Goal: Transaction & Acquisition: Purchase product/service

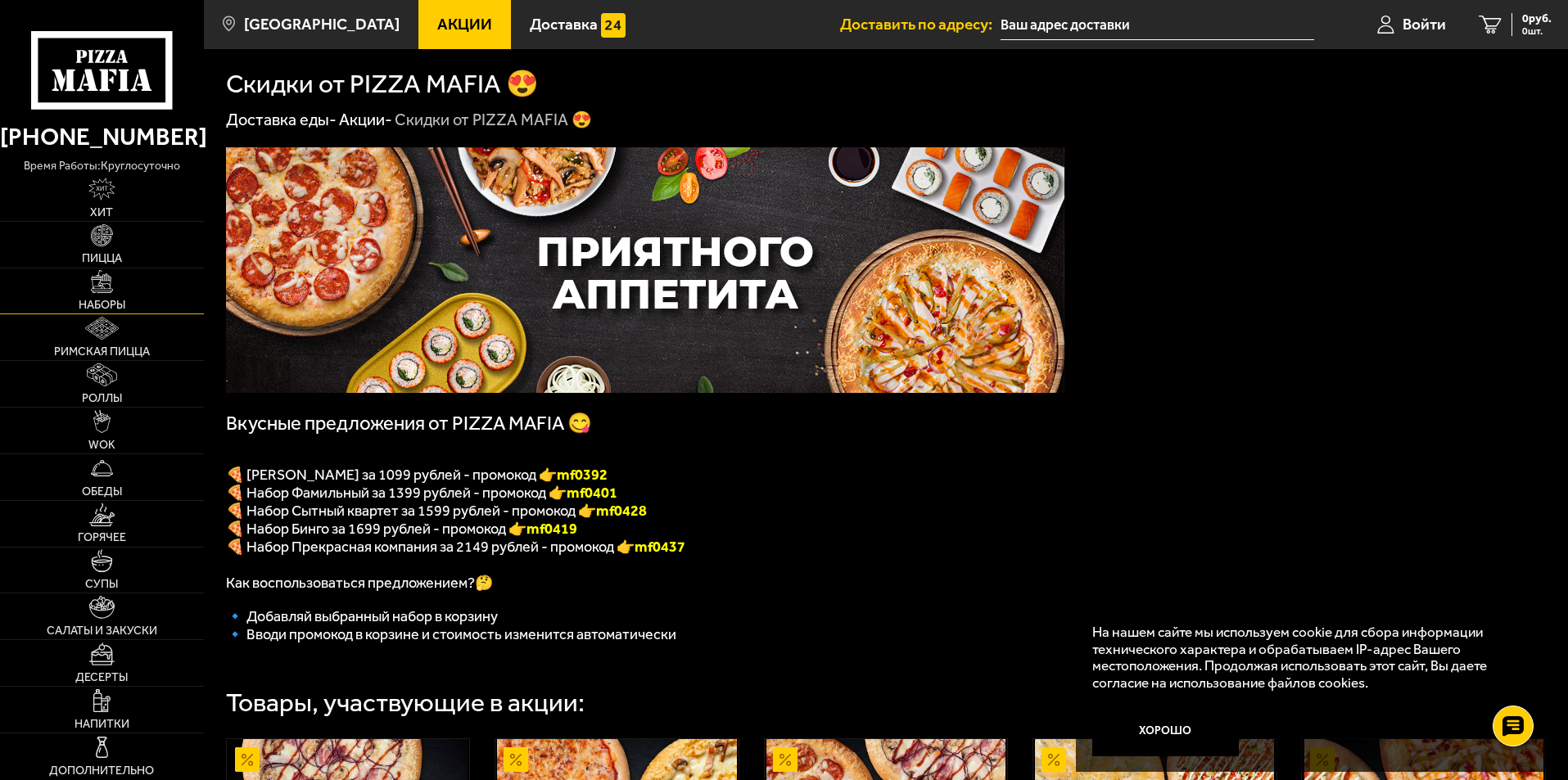
click at [94, 288] on img at bounding box center [102, 281] width 23 height 23
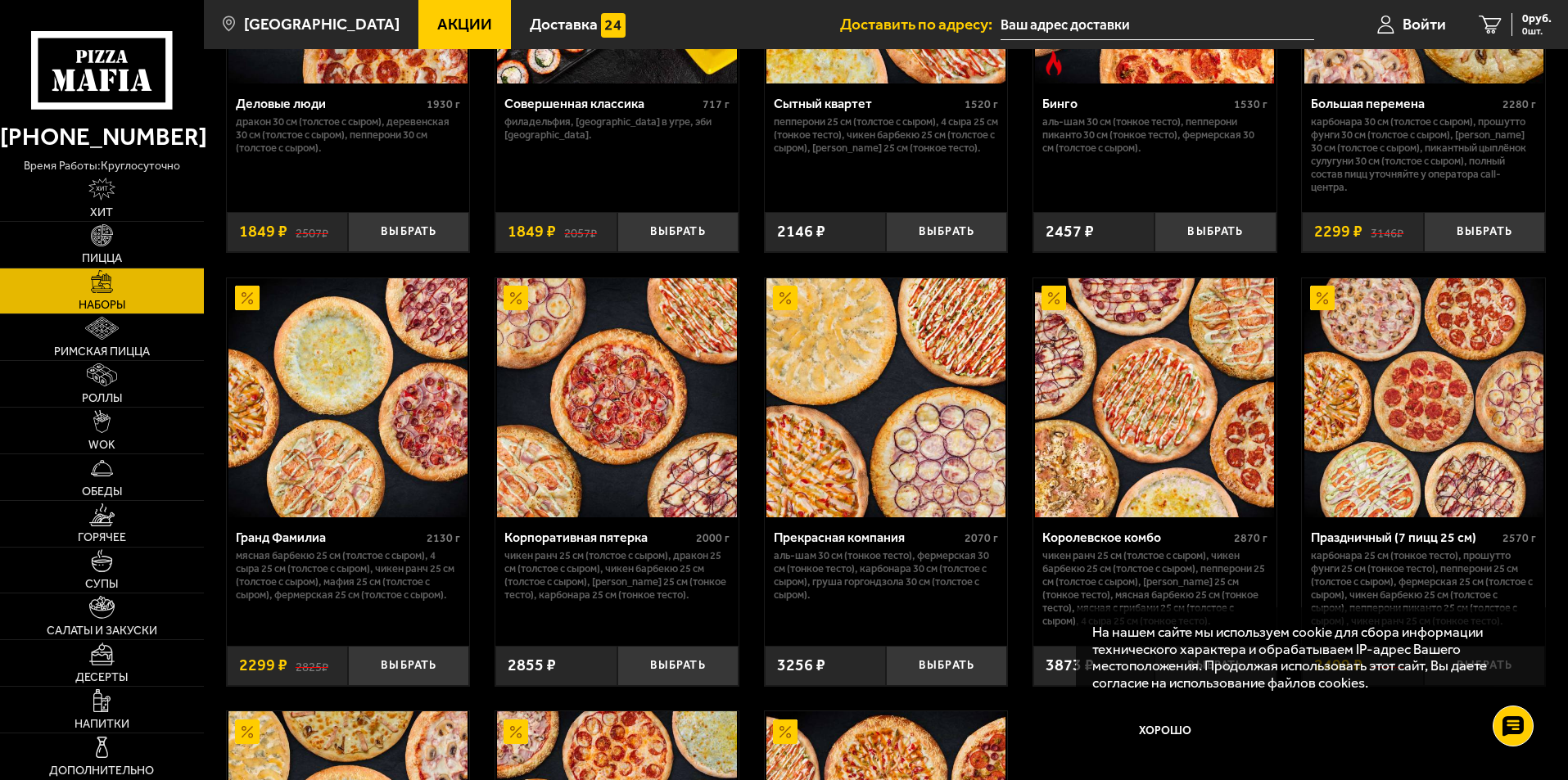
scroll to position [2129, 0]
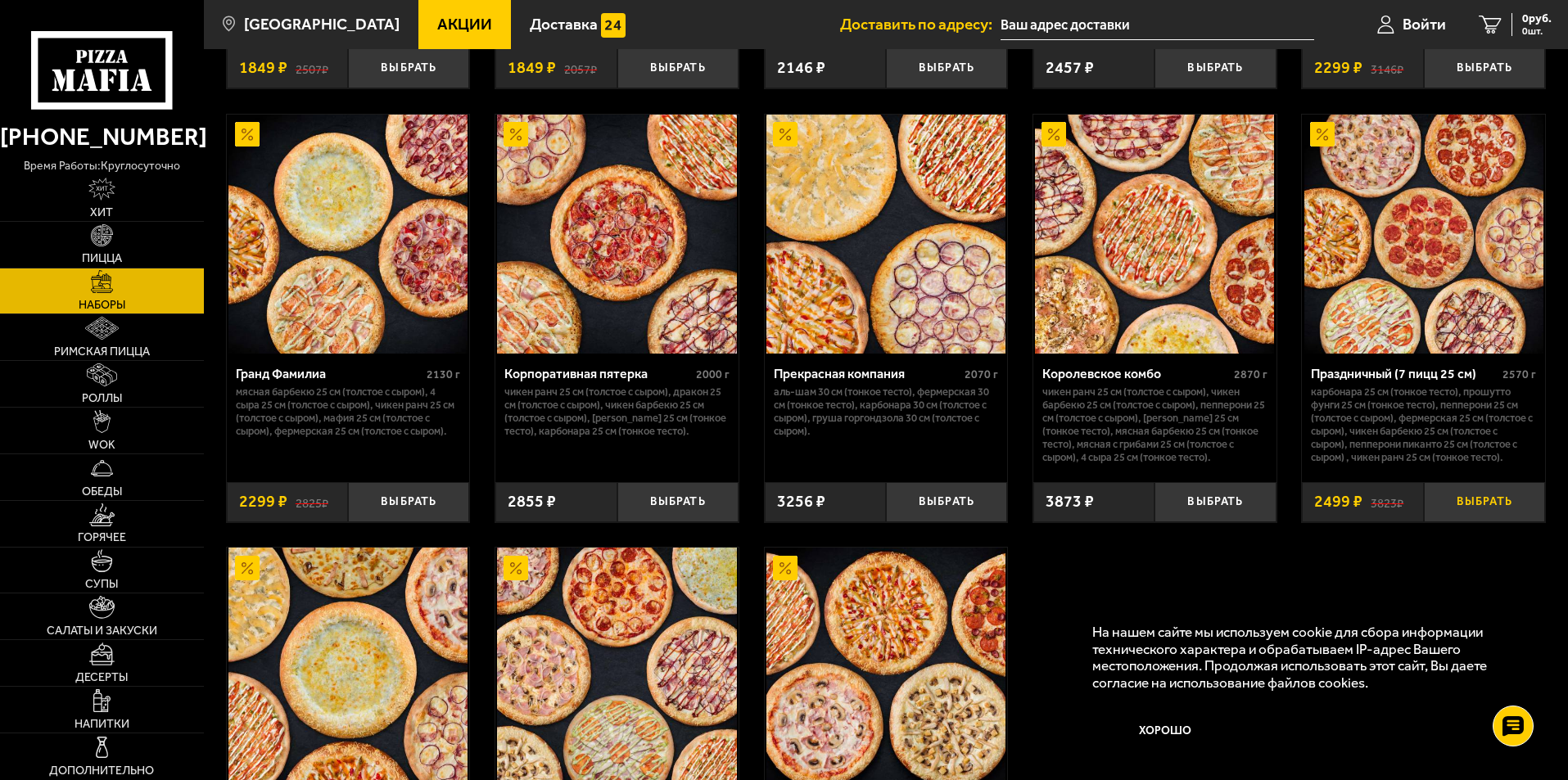
click at [1485, 513] on button "Выбрать" at bounding box center [1484, 502] width 121 height 40
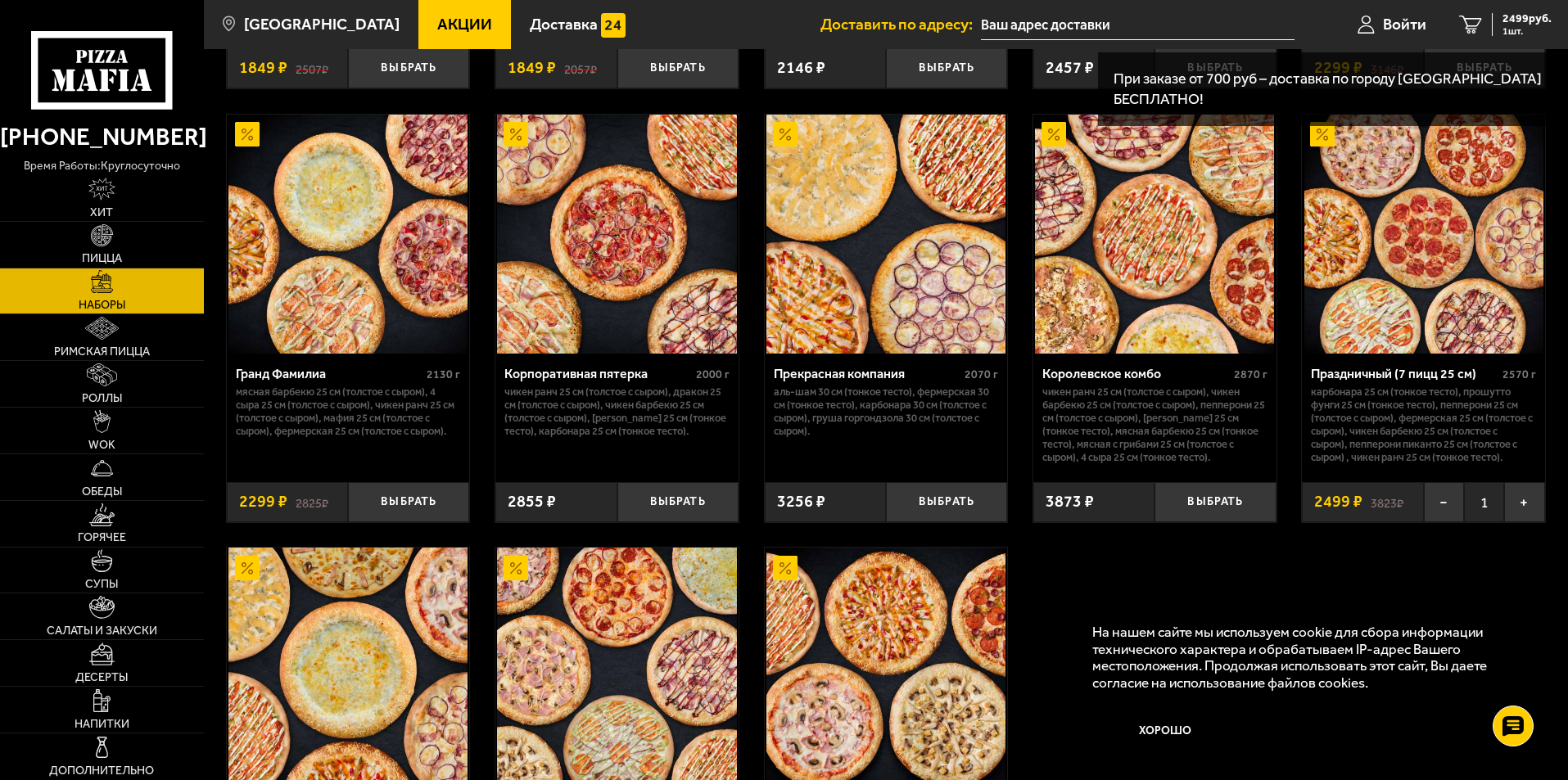
click at [1421, 93] on p "При заказе от 700 руб – доставка по городу [GEOGRAPHIC_DATA] БЕСПЛАТНО!" at bounding box center [1332, 89] width 438 height 41
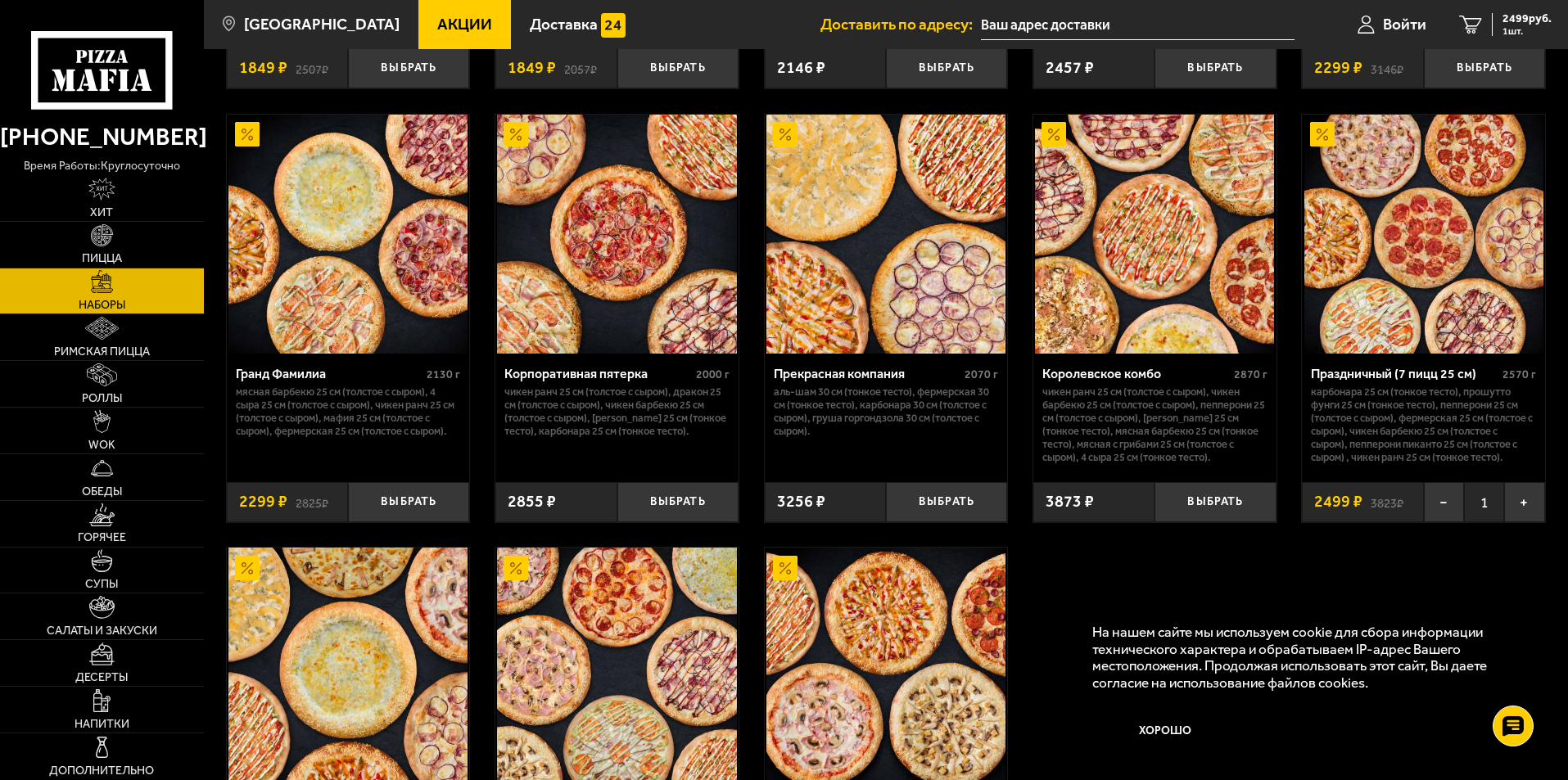
click at [1080, 23] on input "text" at bounding box center [1137, 24] width 313 height 30
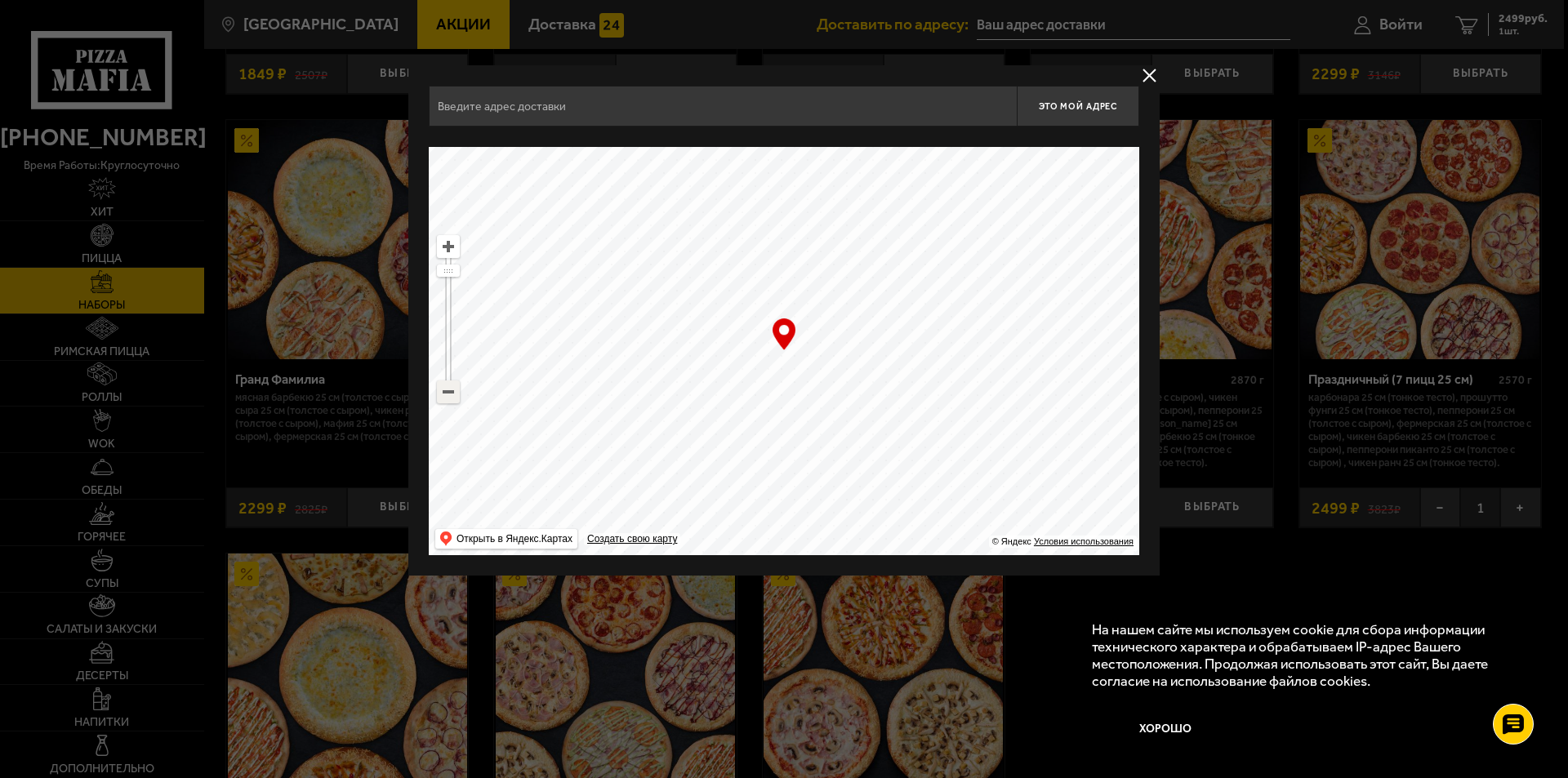
click at [441, 391] on ymaps at bounding box center [448, 392] width 22 height 22
click at [447, 392] on ymaps at bounding box center [448, 392] width 22 height 22
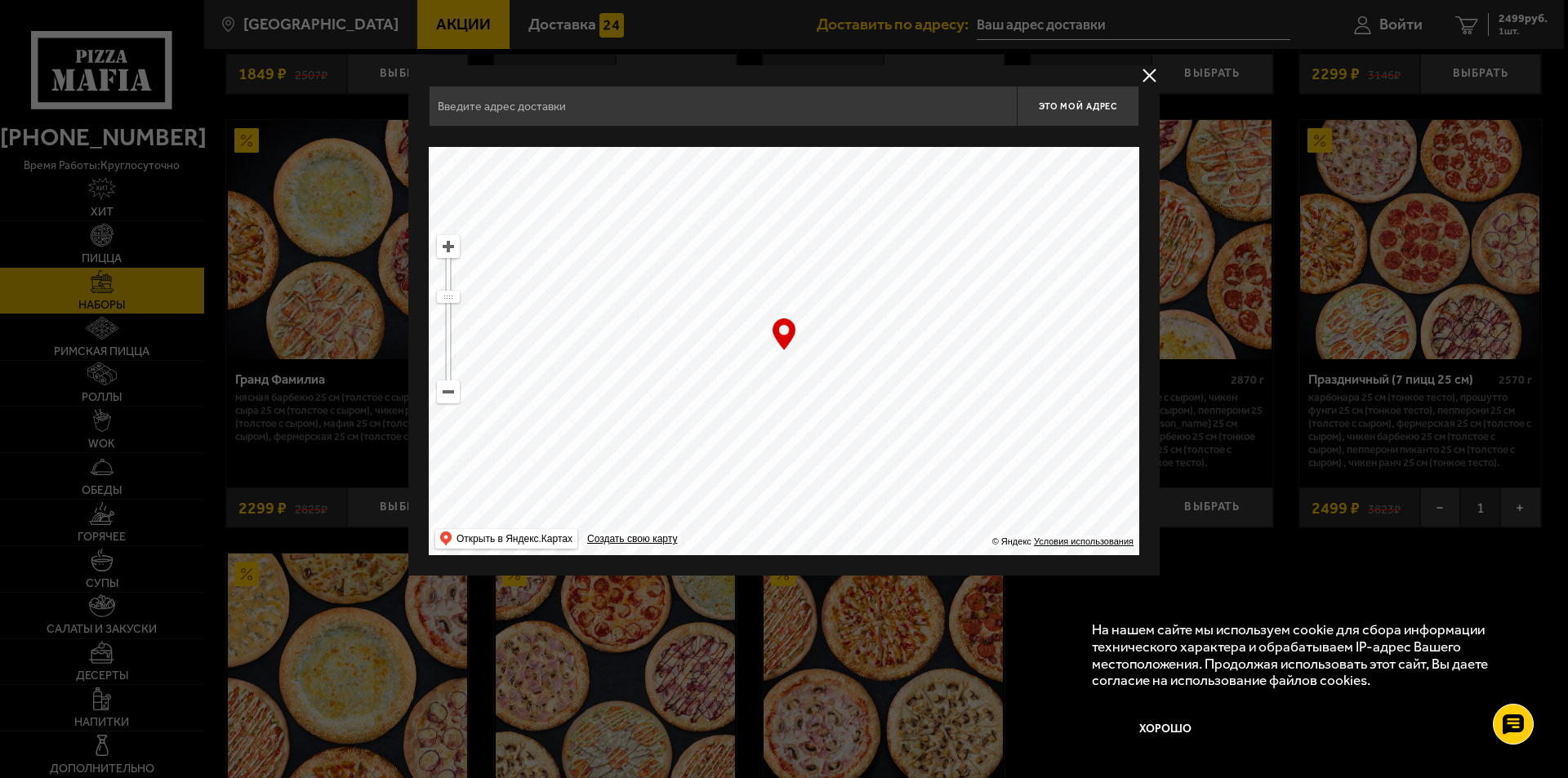
drag, startPoint x: 725, startPoint y: 411, endPoint x: 707, endPoint y: 206, distance: 205.8
click at [707, 206] on ymaps at bounding box center [783, 351] width 710 height 408
drag, startPoint x: 805, startPoint y: 397, endPoint x: 766, endPoint y: 459, distance: 73.2
click at [766, 459] on ymaps at bounding box center [783, 351] width 710 height 408
type input "[STREET_ADDRESS]"
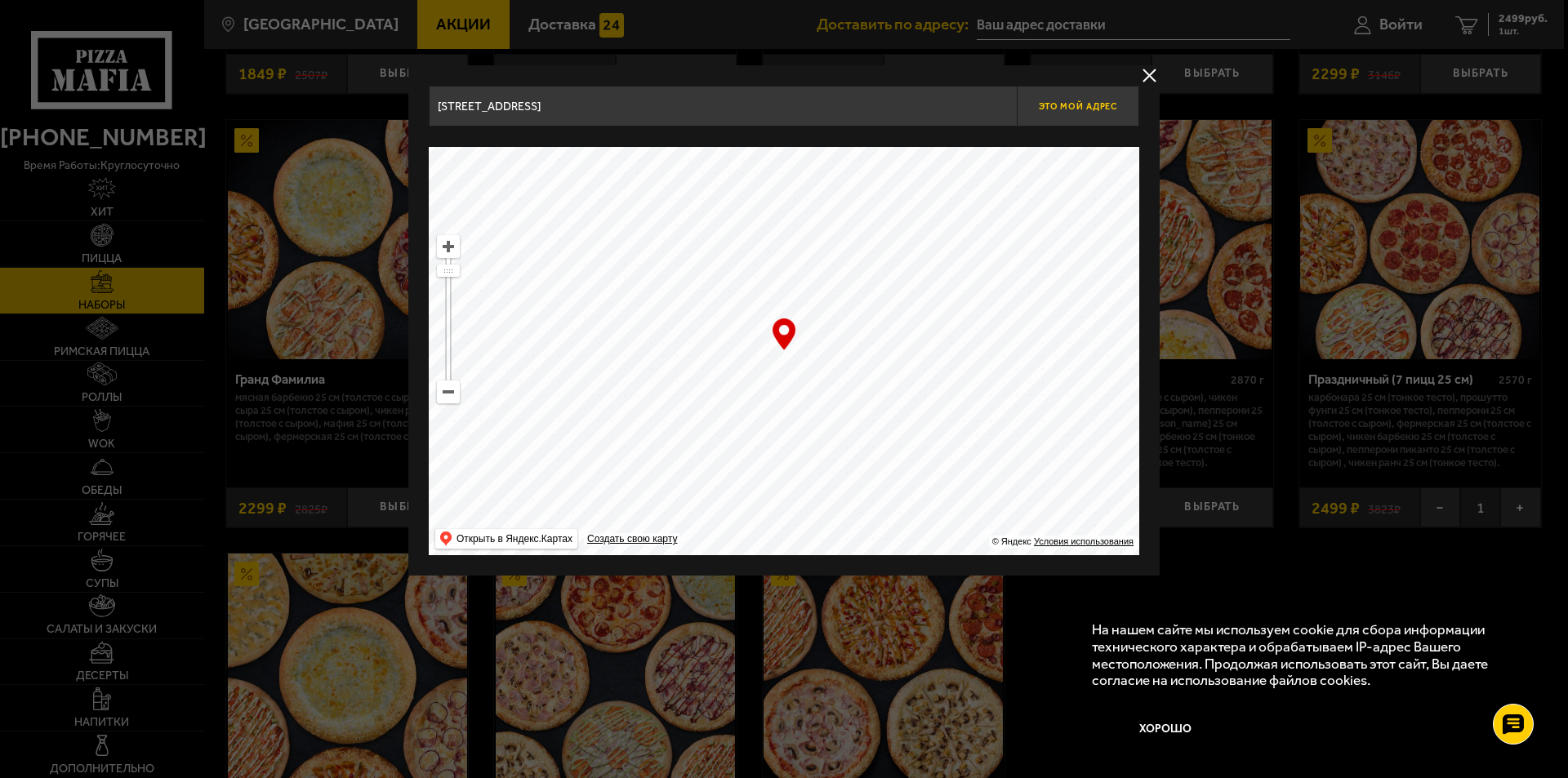
click at [1090, 103] on span "Это мой адрес" at bounding box center [1077, 107] width 78 height 10
type input "[STREET_ADDRESS]"
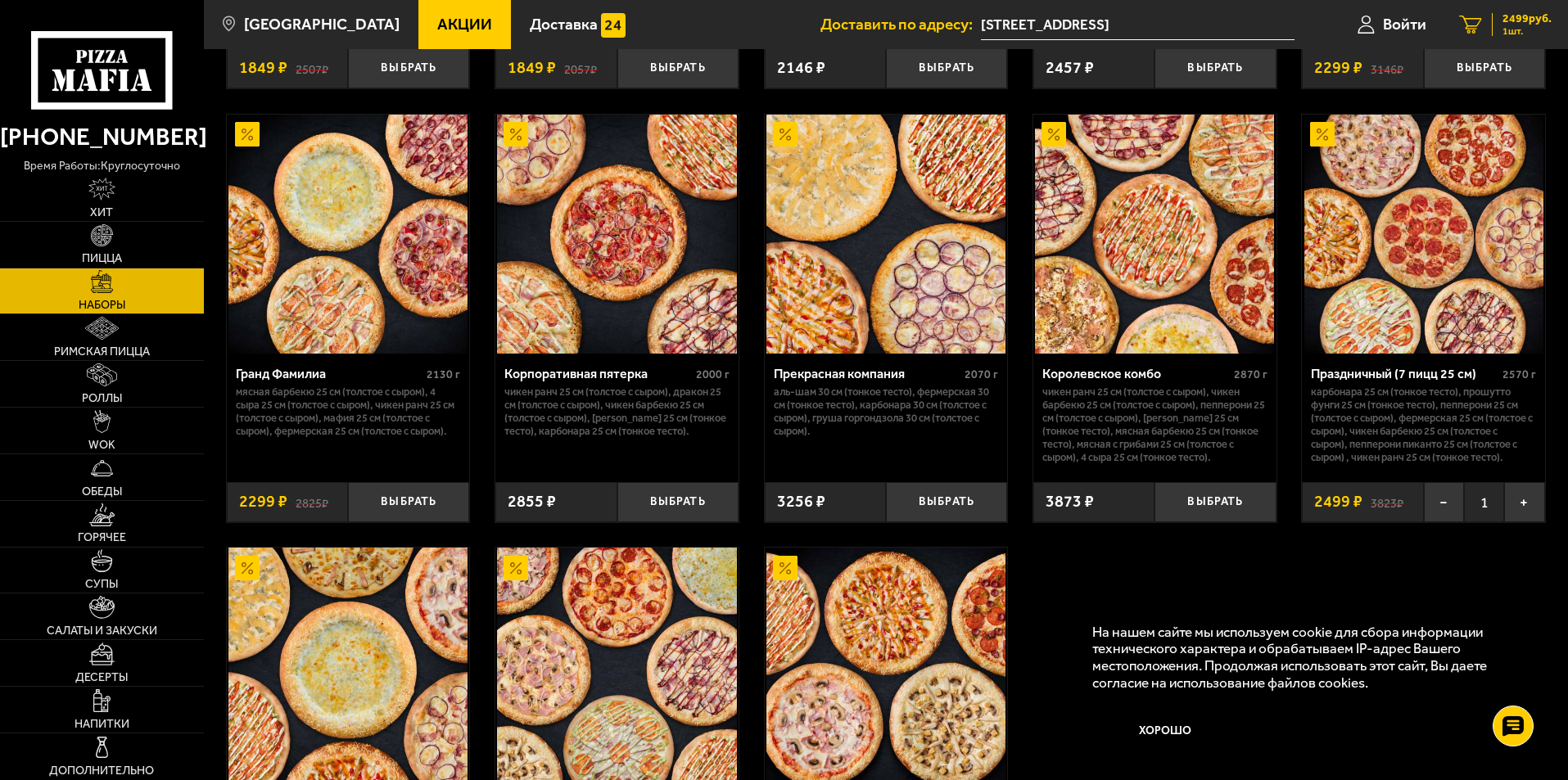
click at [1513, 24] on span "2499 руб." at bounding box center [1527, 18] width 49 height 11
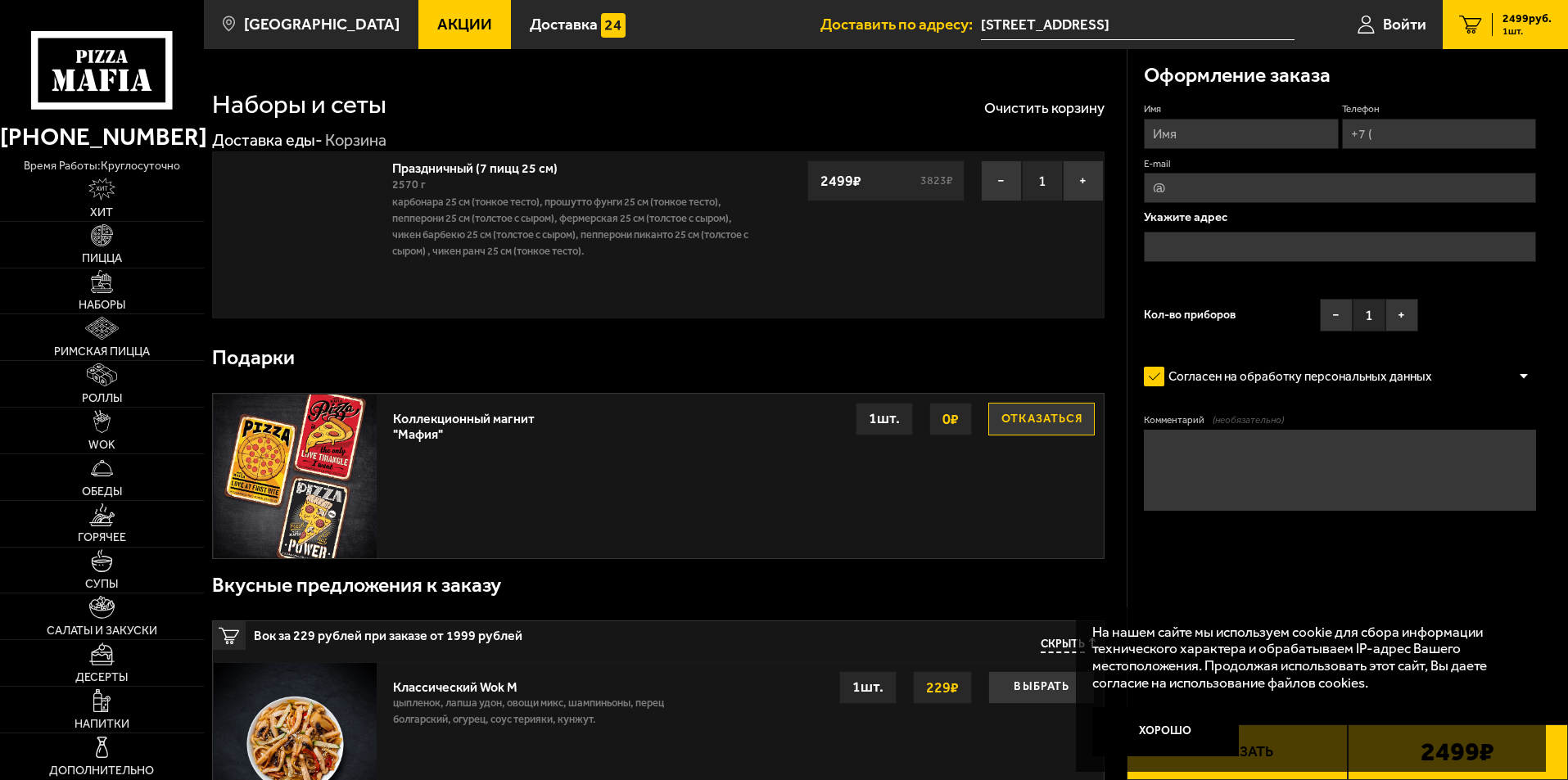
type input "[STREET_ADDRESS]"
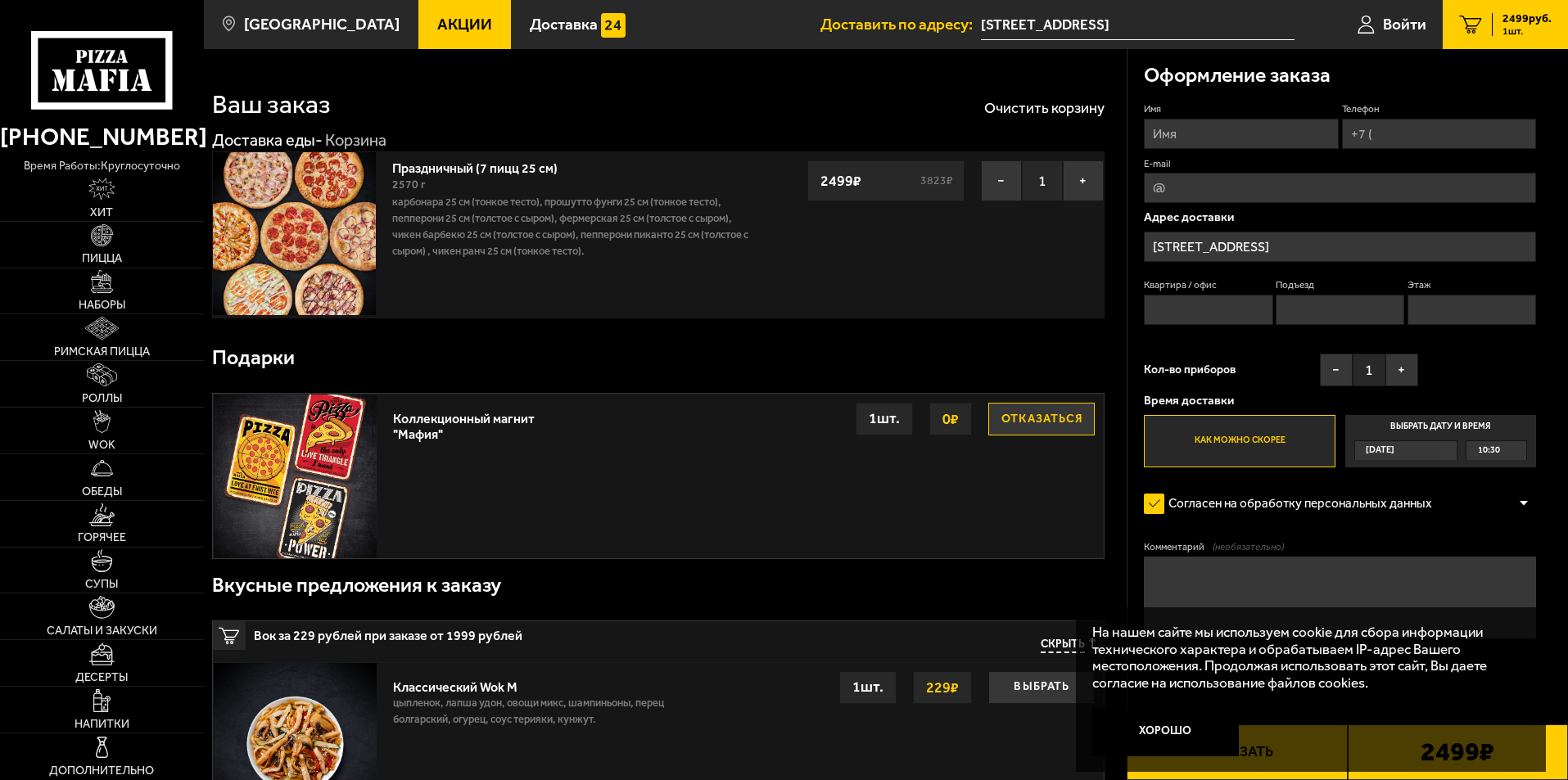
click at [1222, 132] on input "Имя" at bounding box center [1240, 134] width 194 height 30
type input "[PERSON_NAME]"
click at [1412, 135] on input "Телефон" at bounding box center [1439, 134] width 194 height 30
type input "[PHONE_NUMBER]"
click at [1351, 197] on input "E-mail" at bounding box center [1339, 187] width 392 height 30
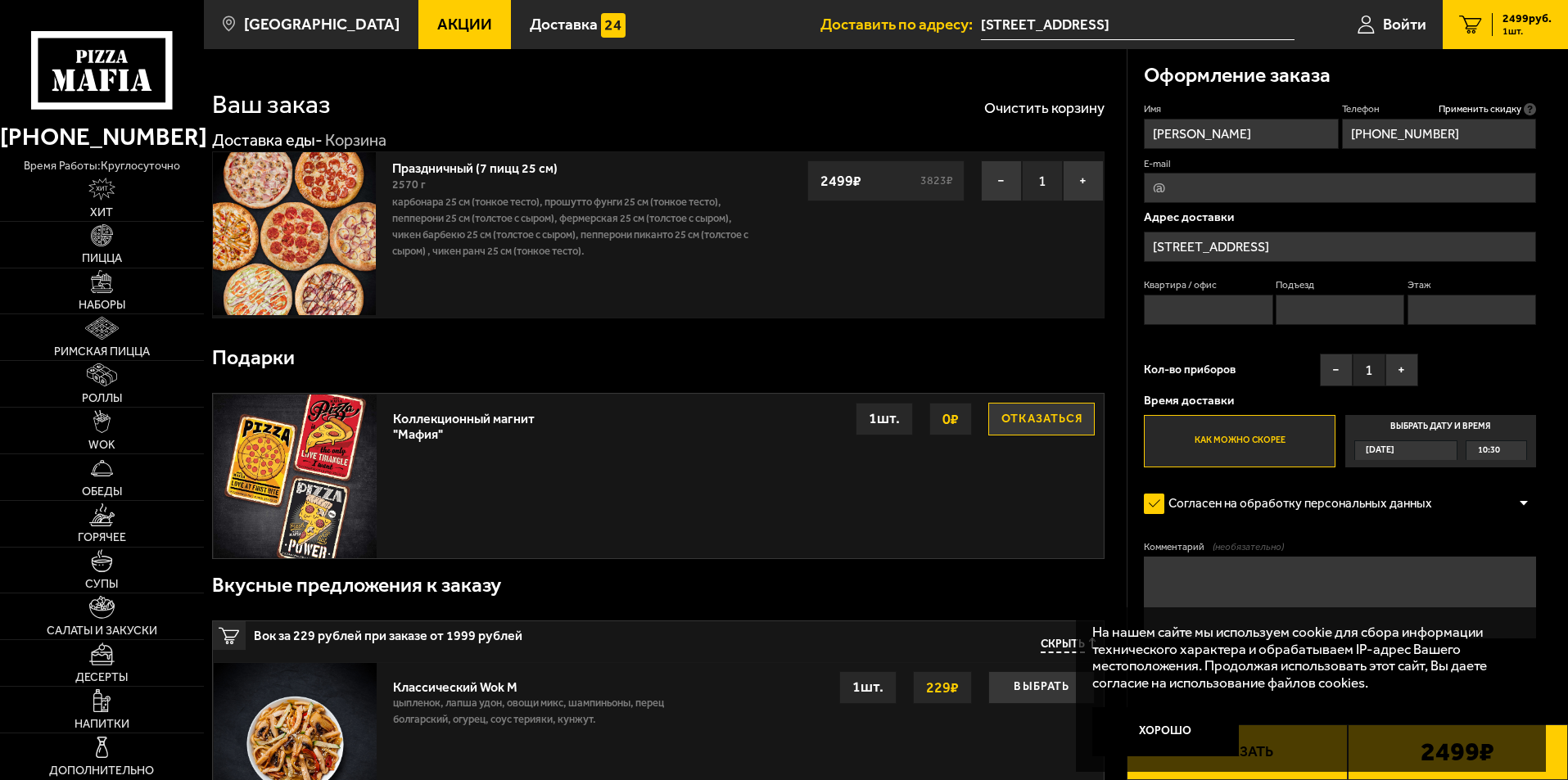
type input "[EMAIL_ADDRESS][DOMAIN_NAME]"
click at [1240, 313] on input "Квартира / офис" at bounding box center [1207, 310] width 129 height 30
type input "1"
click at [1374, 311] on input "Подъезд" at bounding box center [1339, 310] width 129 height 30
type input "1"
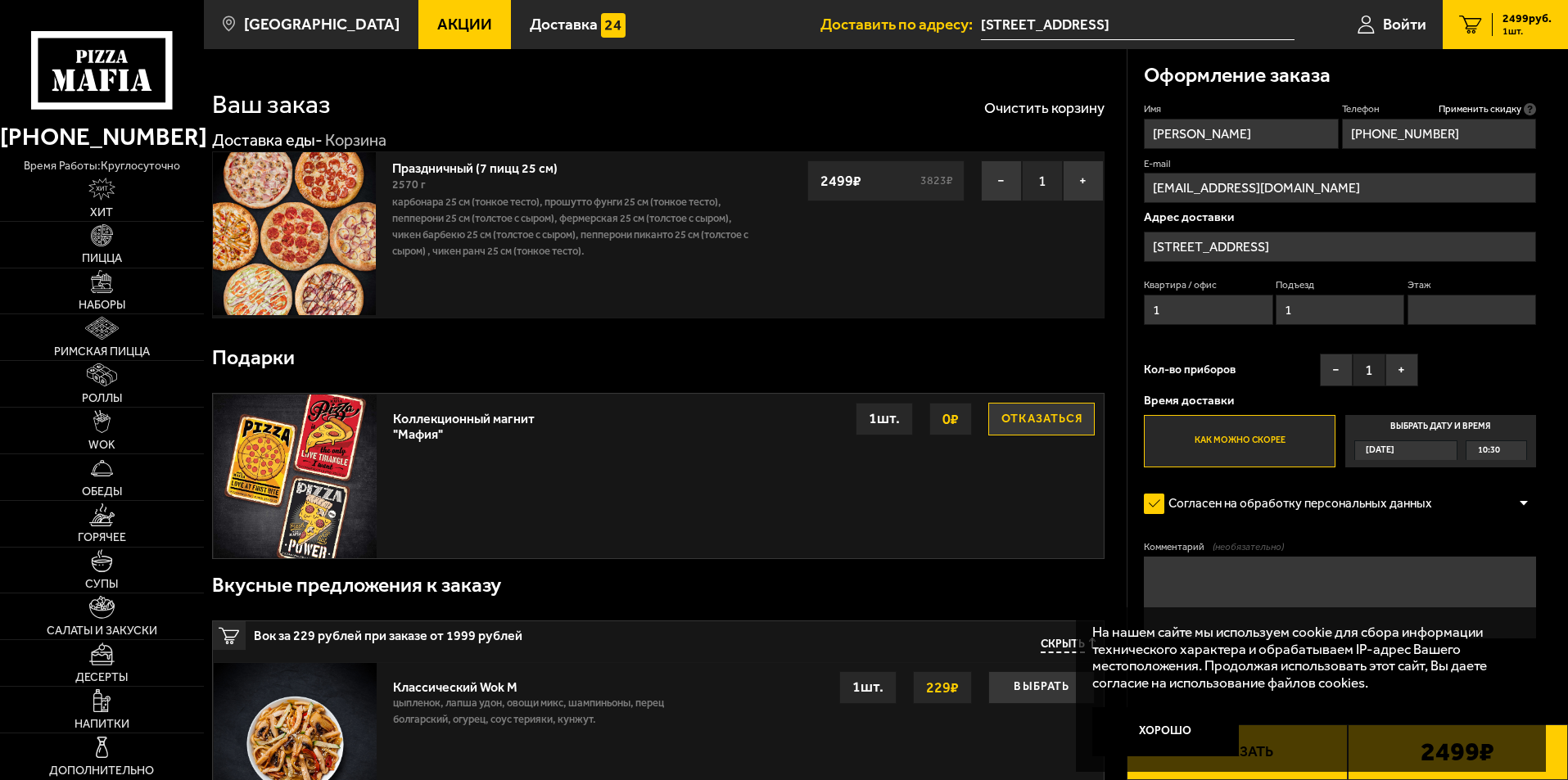
click at [1446, 311] on input "Этаж" at bounding box center [1471, 310] width 129 height 30
type input "1"
click at [1483, 354] on div "Имя [PERSON_NAME] Ревал Владимирович Телефон Применить скидку Вы будете зарегис…" at bounding box center [1339, 285] width 392 height 365
click at [1408, 370] on button "+" at bounding box center [1401, 370] width 33 height 33
click at [1407, 368] on button "+" at bounding box center [1401, 370] width 33 height 33
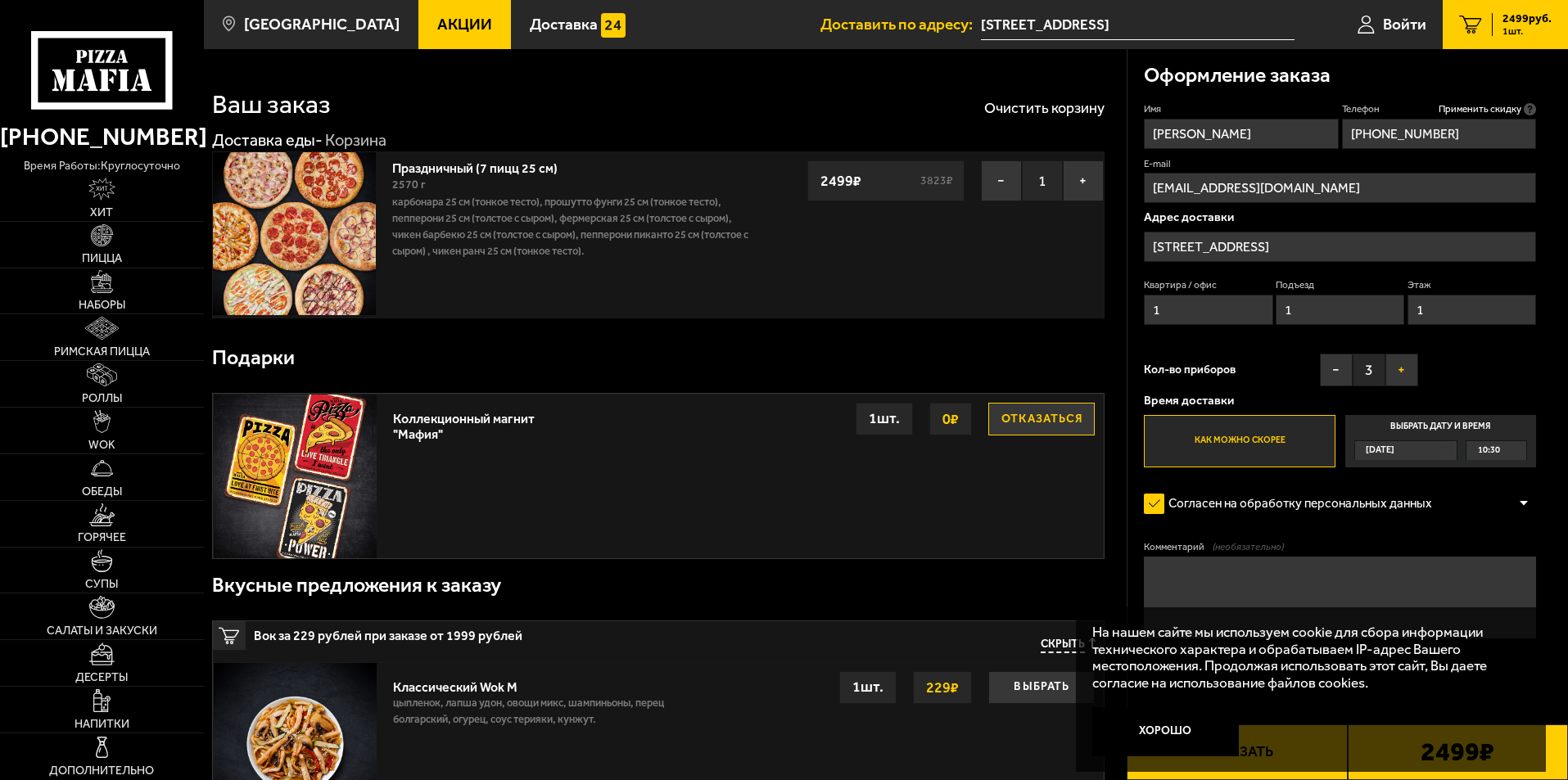
click at [1407, 368] on button "+" at bounding box center [1401, 370] width 33 height 33
click at [1469, 371] on div "Имя [PERSON_NAME] Ревал Владимирович Телефон Применить скидку Вы будете зарегис…" at bounding box center [1339, 285] width 392 height 365
click at [1246, 444] on label "Как можно скорее" at bounding box center [1238, 441] width 191 height 53
click at [0, 0] on input "Как можно скорее" at bounding box center [0, 0] width 0 height 0
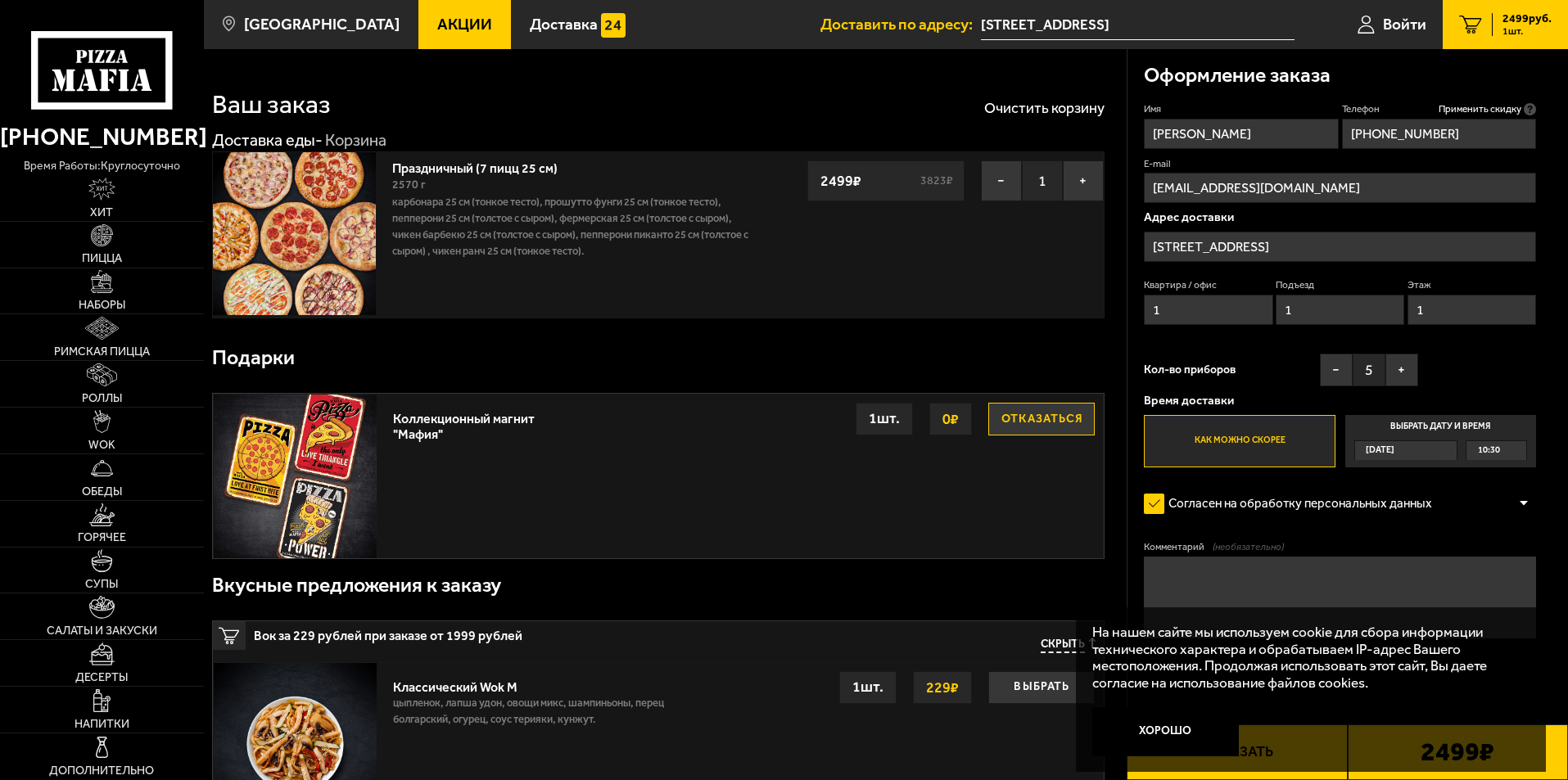
click at [1307, 577] on textarea "Комментарий (необязательно)" at bounding box center [1339, 597] width 392 height 82
type textarea "G"
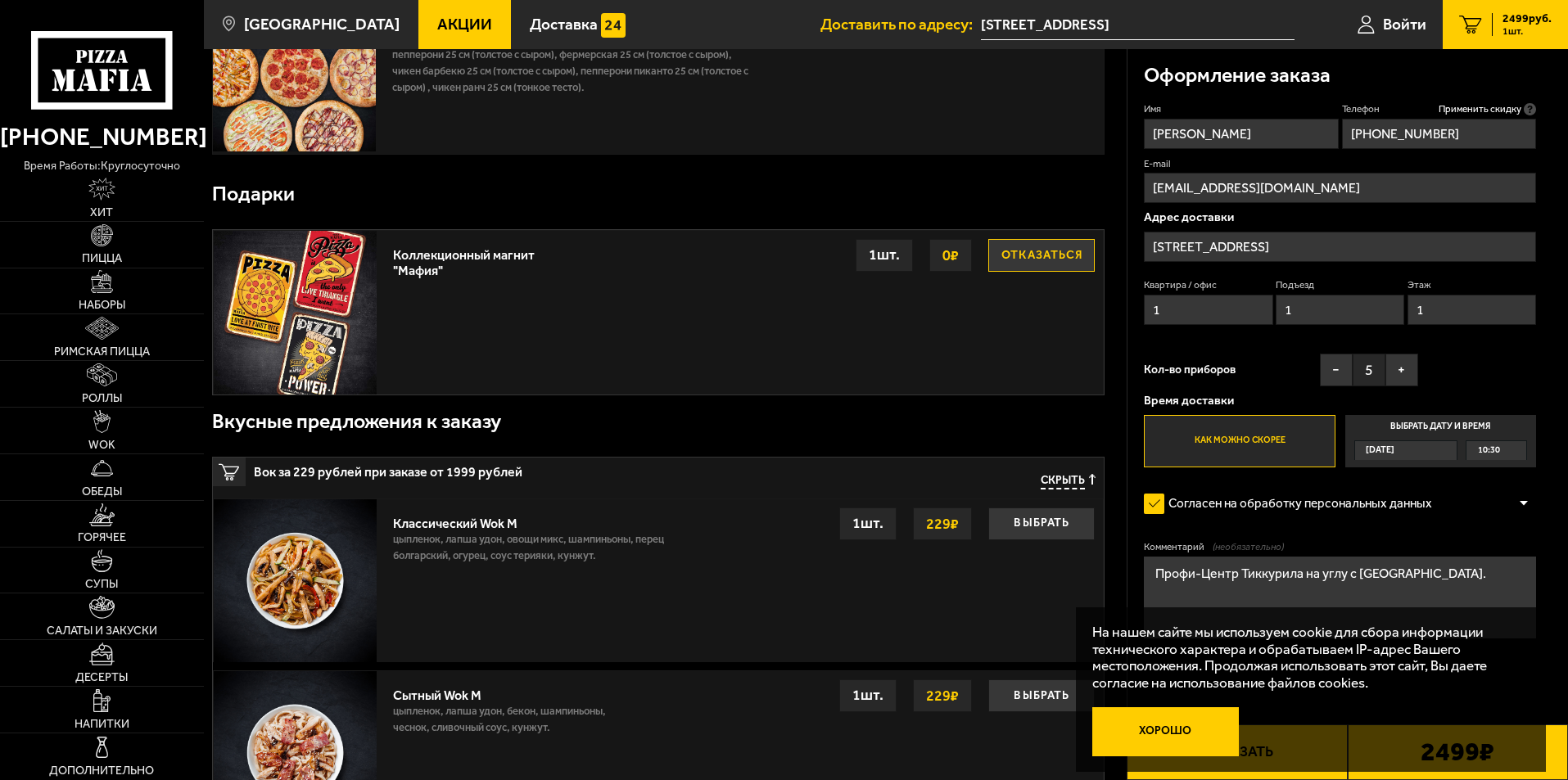
type textarea "Профи-Центр Тиккурила на углу с [GEOGRAPHIC_DATA]."
click at [1178, 731] on button "Хорошо" at bounding box center [1166, 732] width 148 height 49
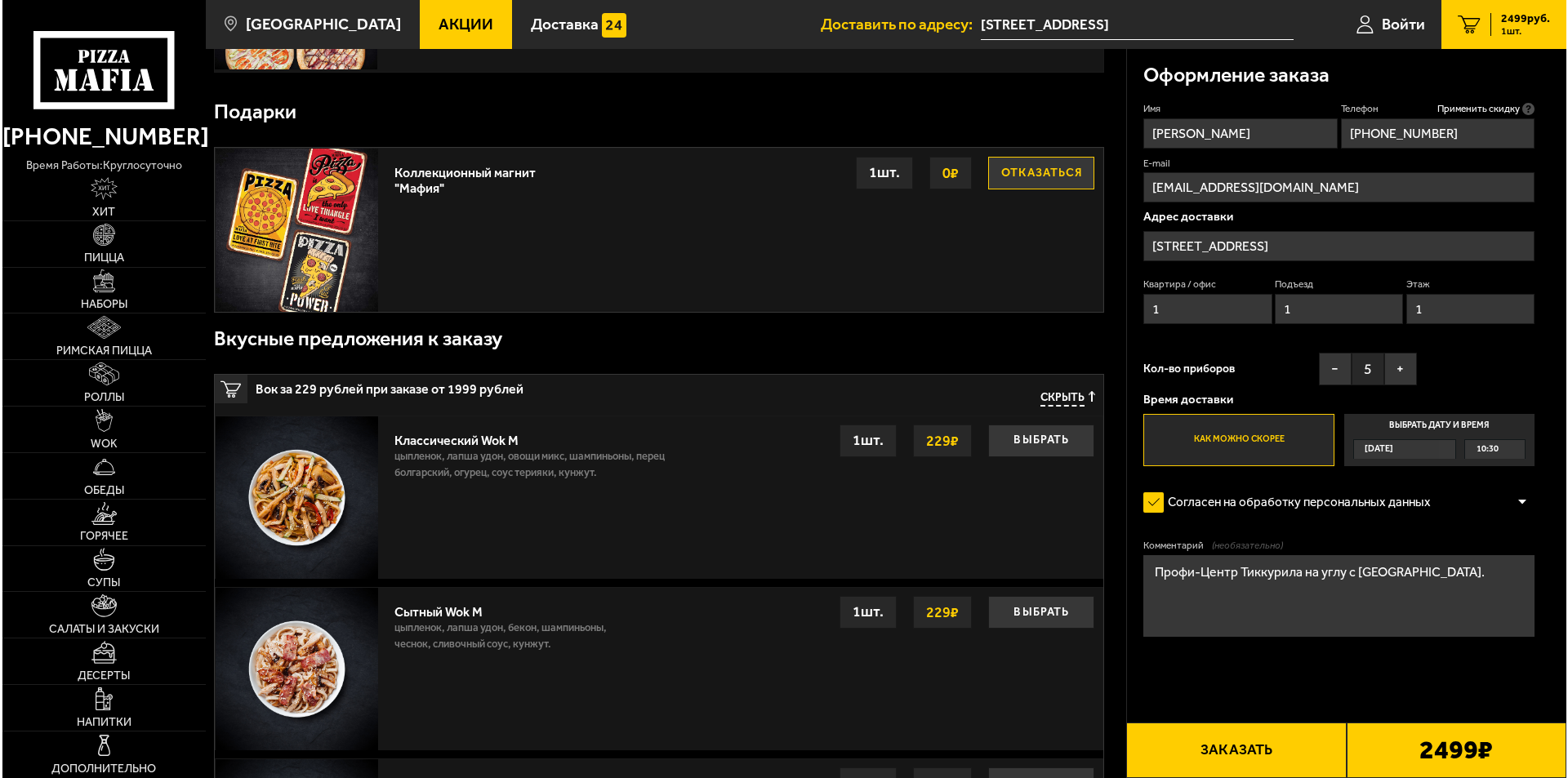
scroll to position [408, 0]
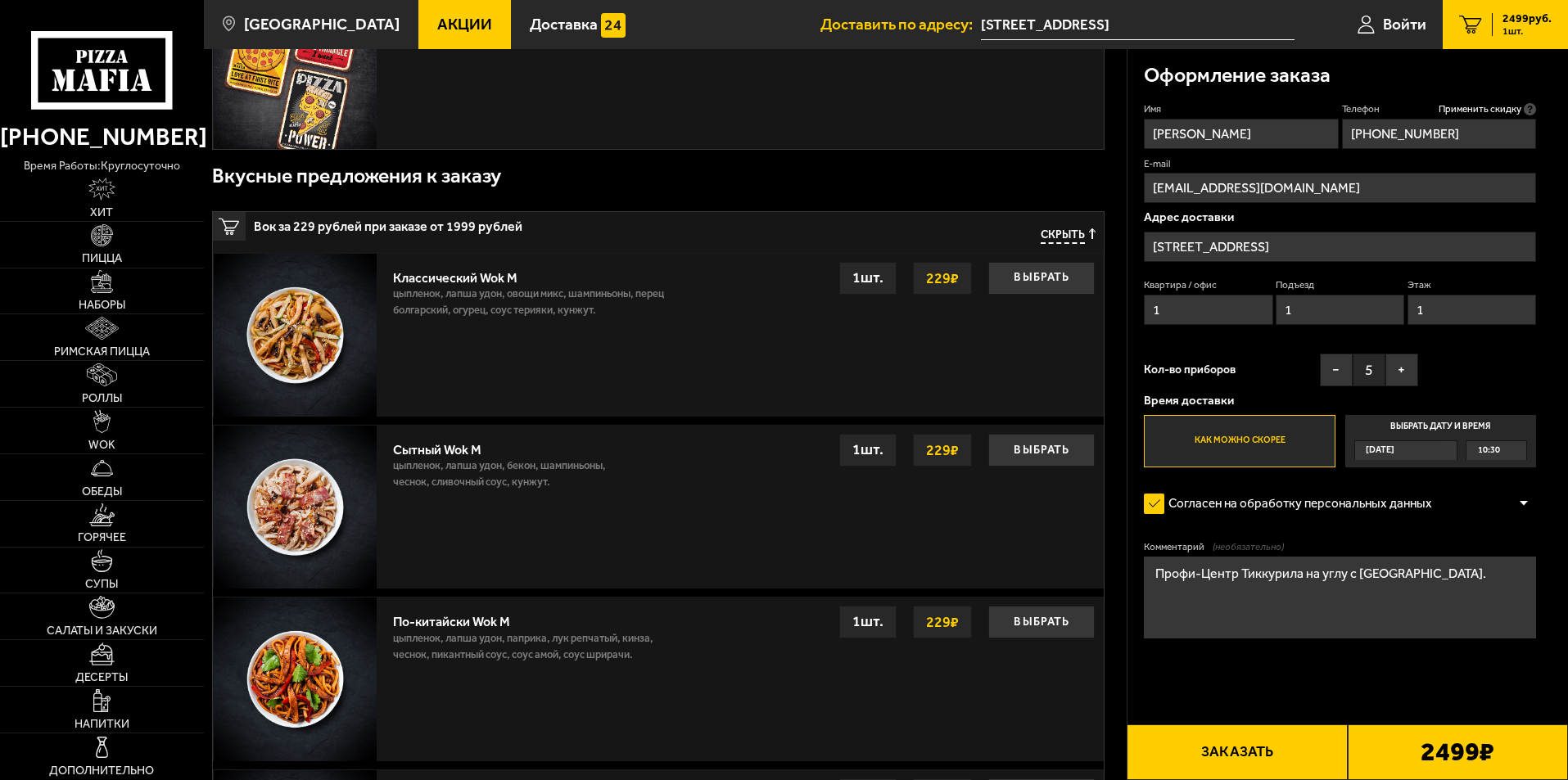
click at [1291, 757] on button "Заказать" at bounding box center [1237, 752] width 220 height 56
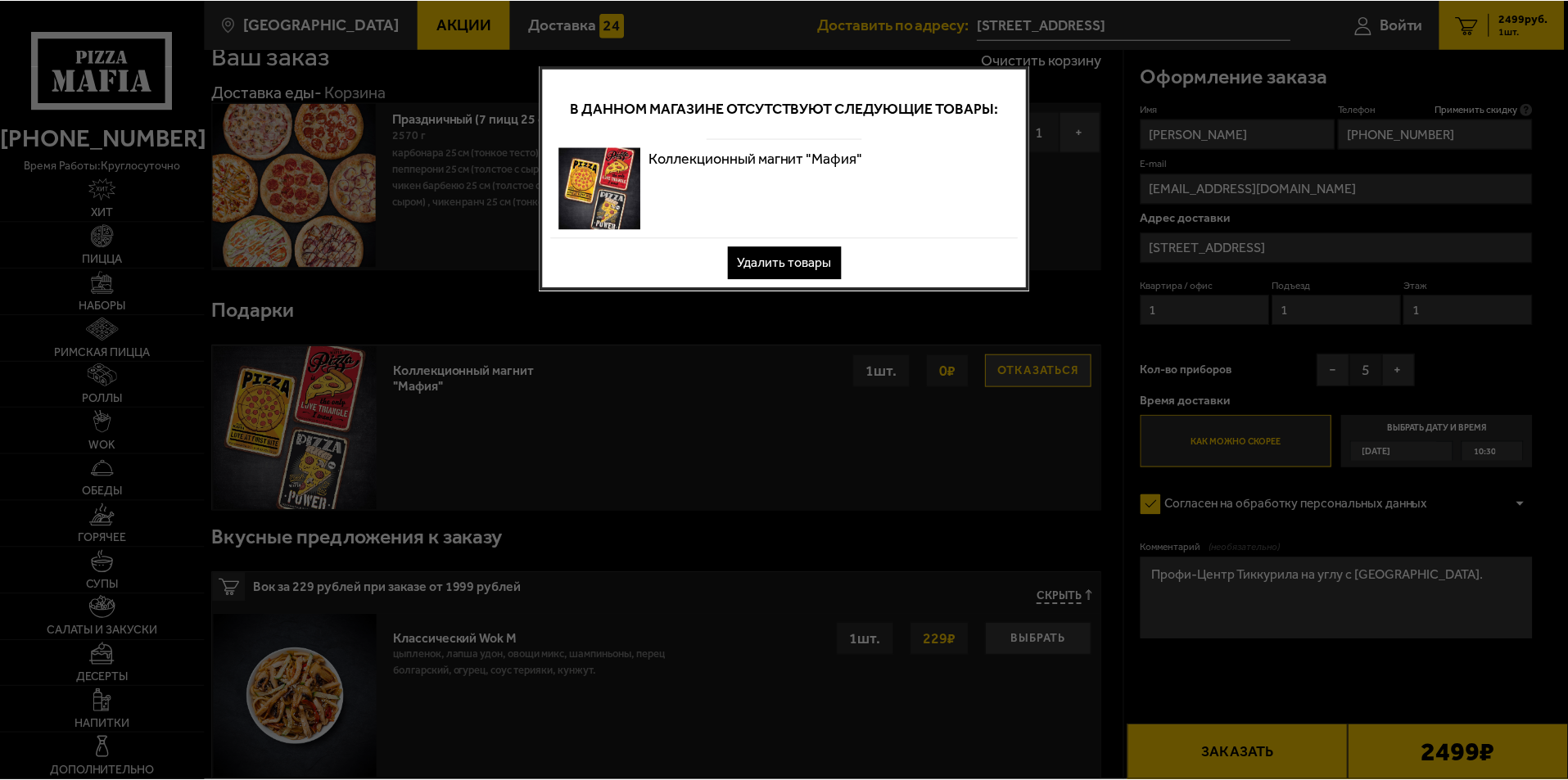
scroll to position [0, 0]
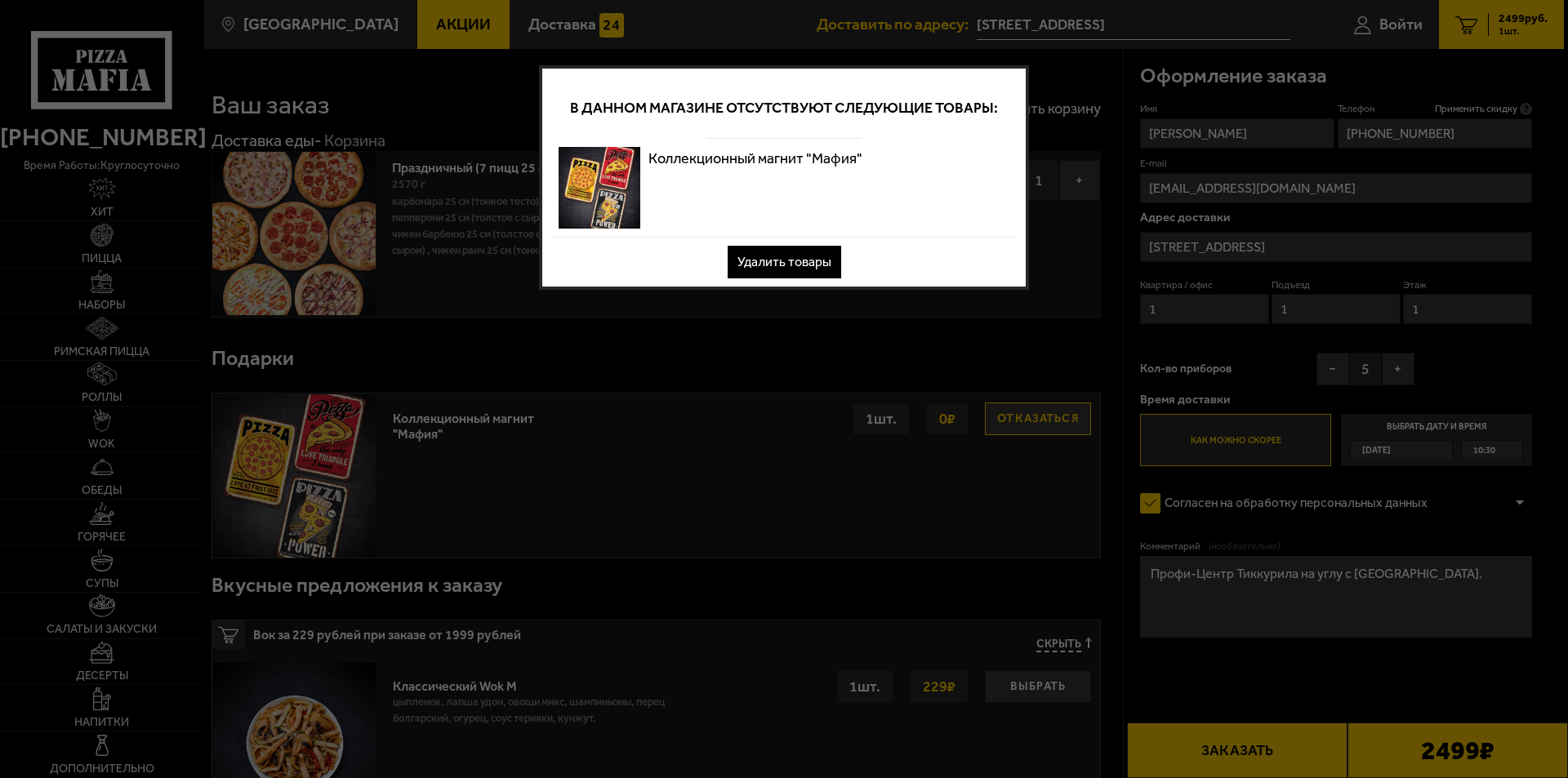
click at [1018, 151] on div "В данном магазине отсутствуют следующие товары: Коллекционный магнит "Мафия" Уд…" at bounding box center [783, 177] width 490 height 225
click at [819, 264] on button "Удалить товары" at bounding box center [784, 262] width 114 height 33
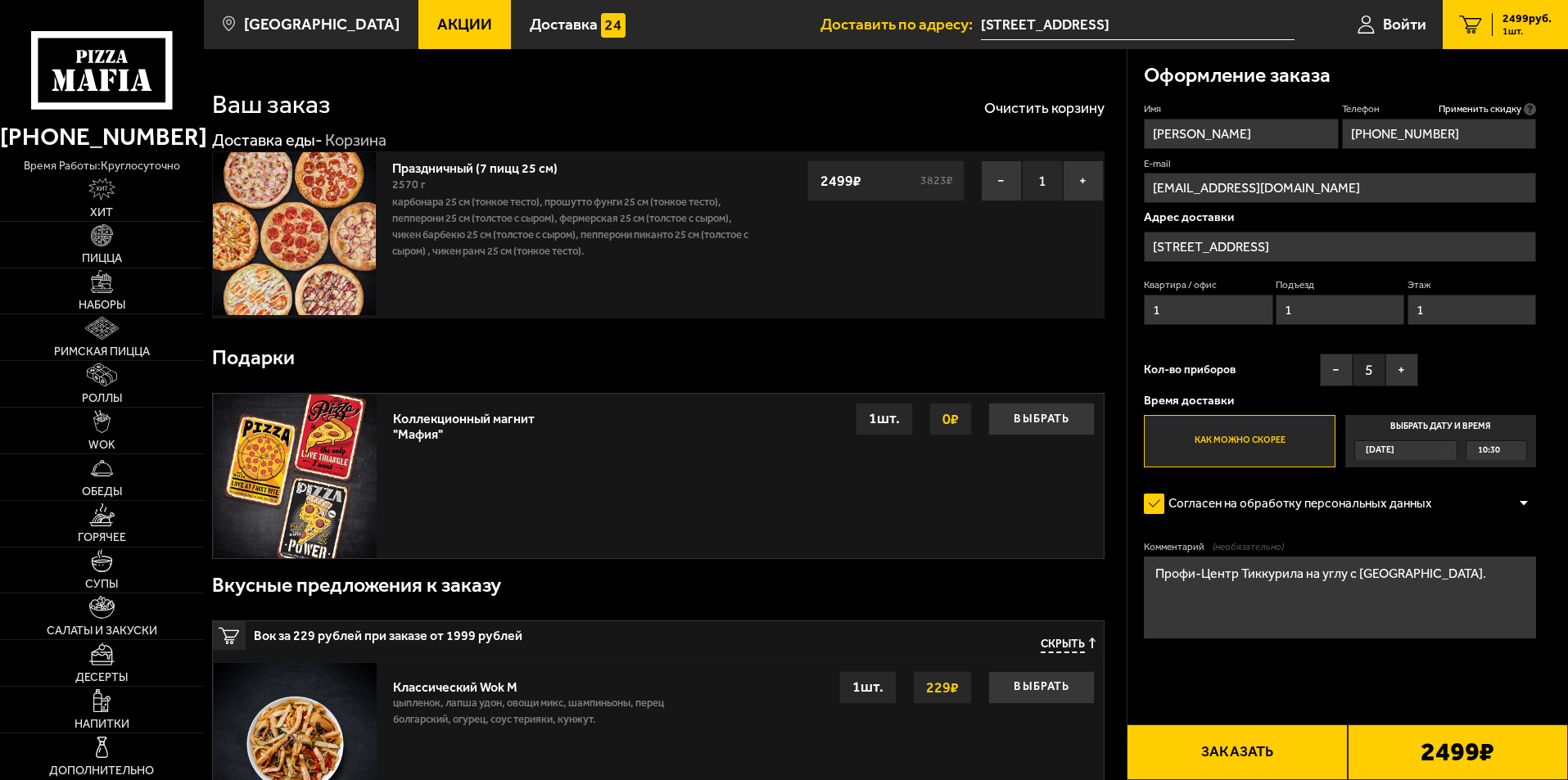
click at [1244, 764] on button "Заказать" at bounding box center [1237, 752] width 220 height 56
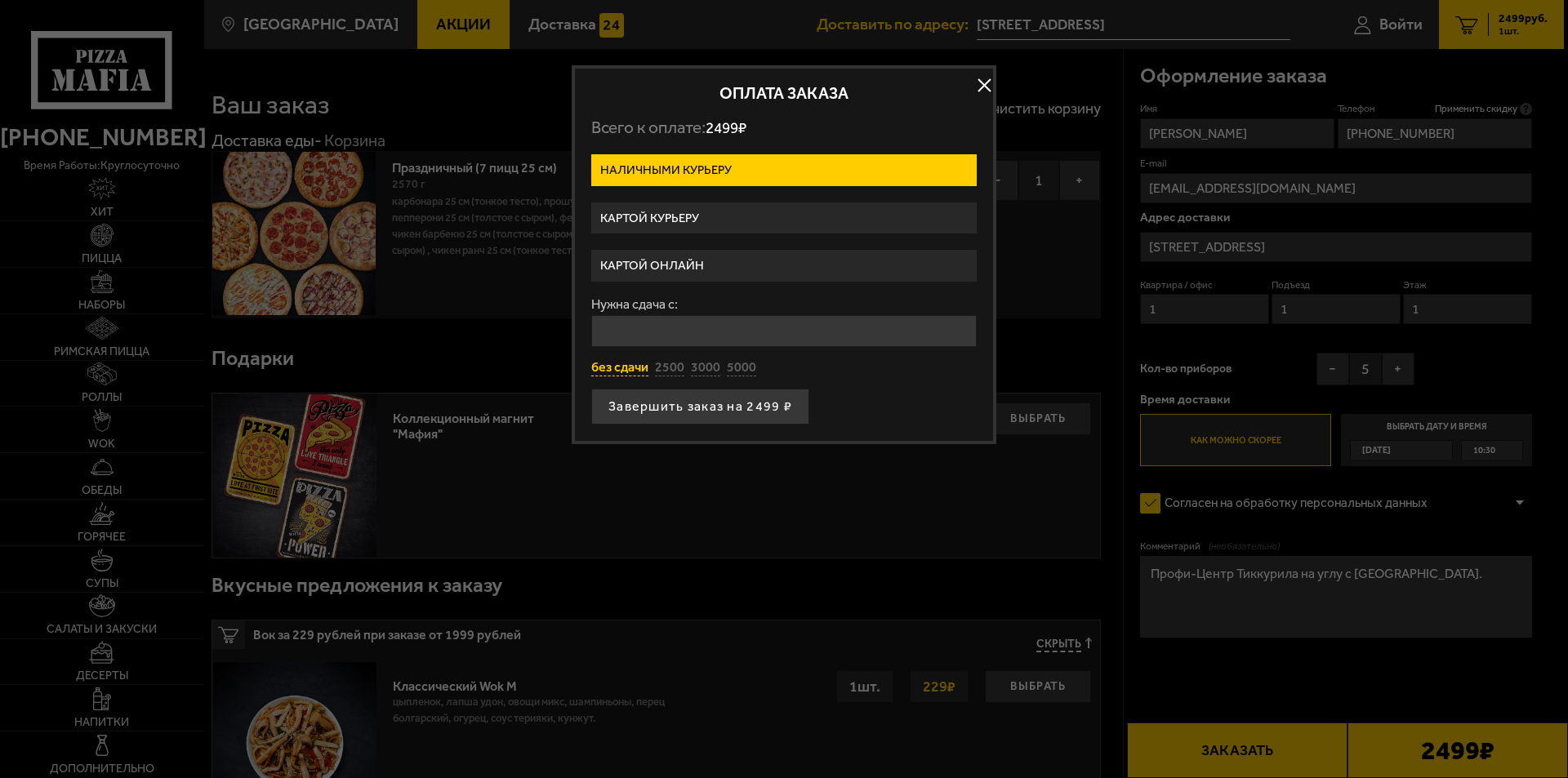
click at [605, 369] on button "без сдачи" at bounding box center [620, 367] width 57 height 18
type input "0"
click at [652, 412] on button "Завершить заказ на 2499 ₽" at bounding box center [700, 407] width 218 height 36
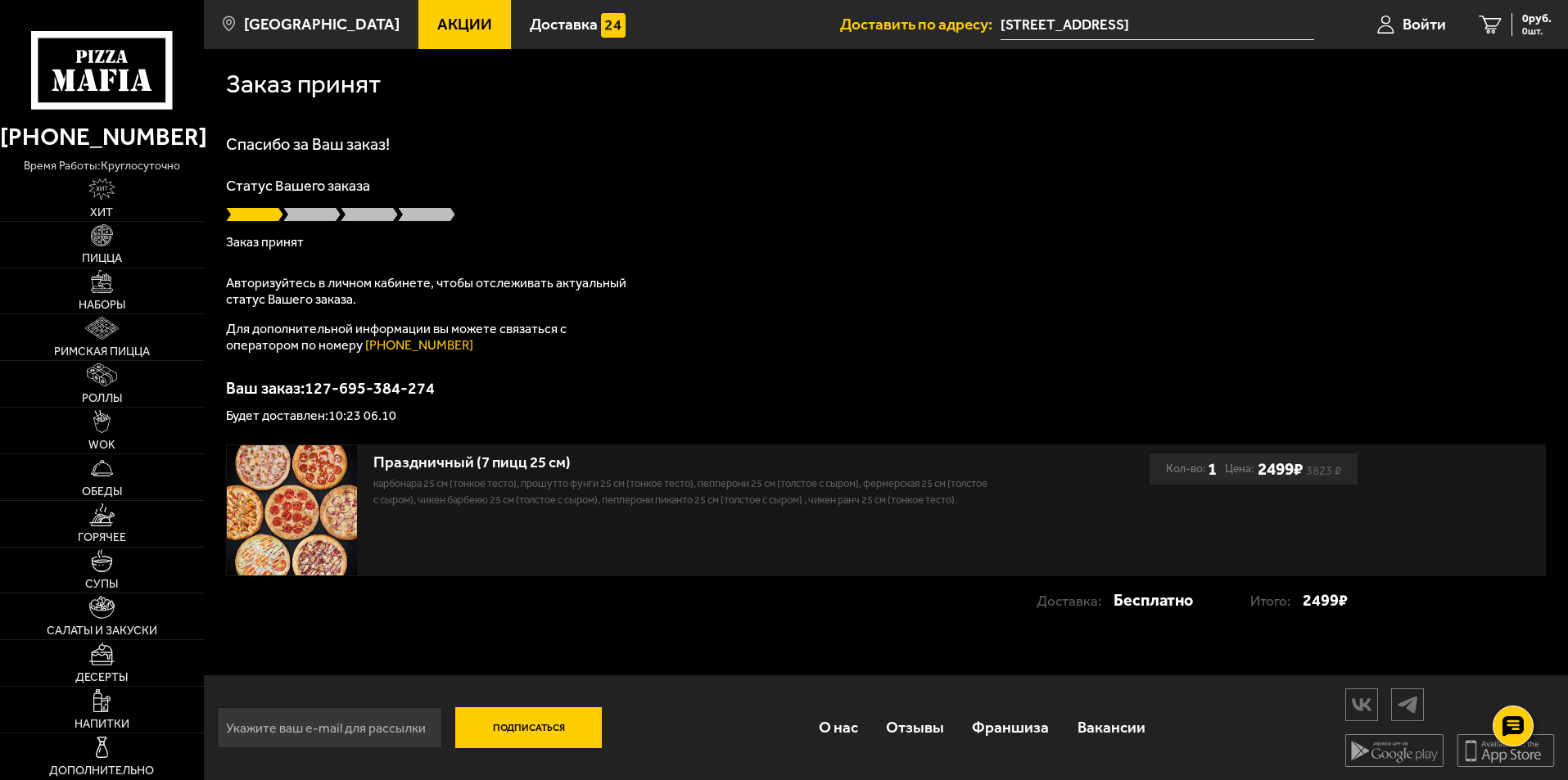
scroll to position [1, 0]
